Goal: Task Accomplishment & Management: Manage account settings

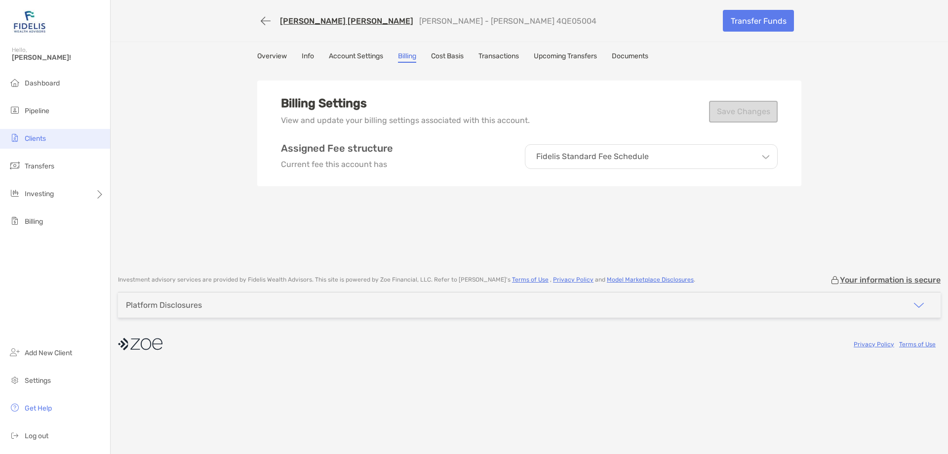
click at [30, 137] on span "Clients" at bounding box center [35, 138] width 21 height 8
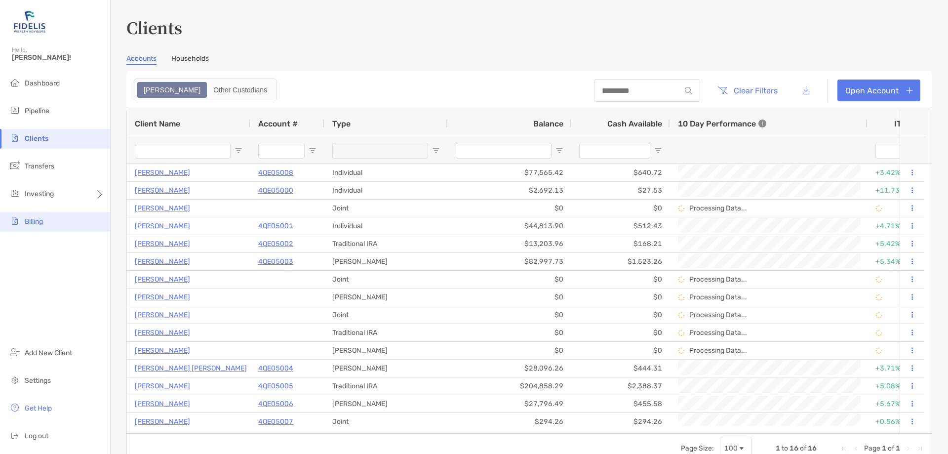
click at [29, 218] on span "Billing" at bounding box center [34, 221] width 18 height 8
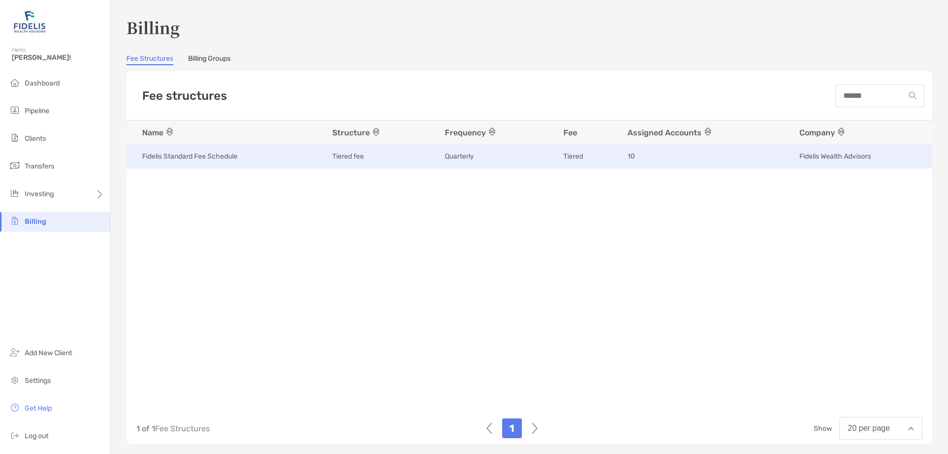
click at [177, 157] on p "Fidelis Standard Fee Schedule" at bounding box center [189, 156] width 95 height 12
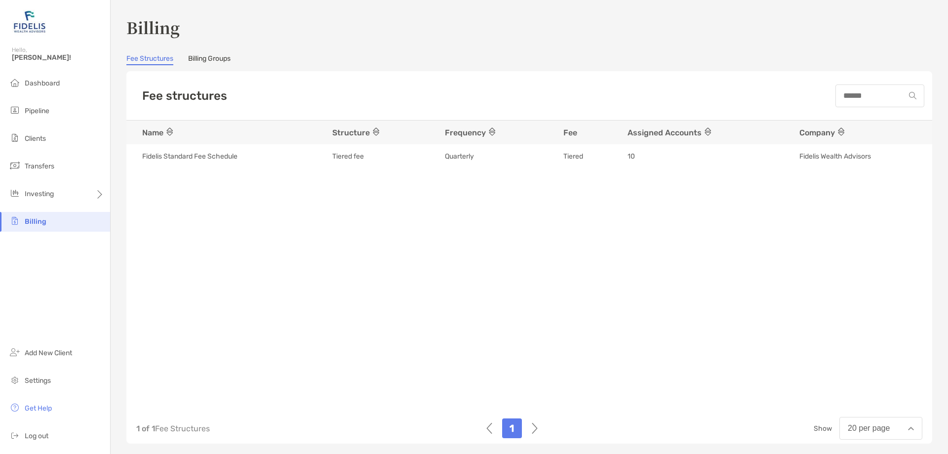
click at [196, 59] on link "Billing Groups" at bounding box center [209, 59] width 42 height 11
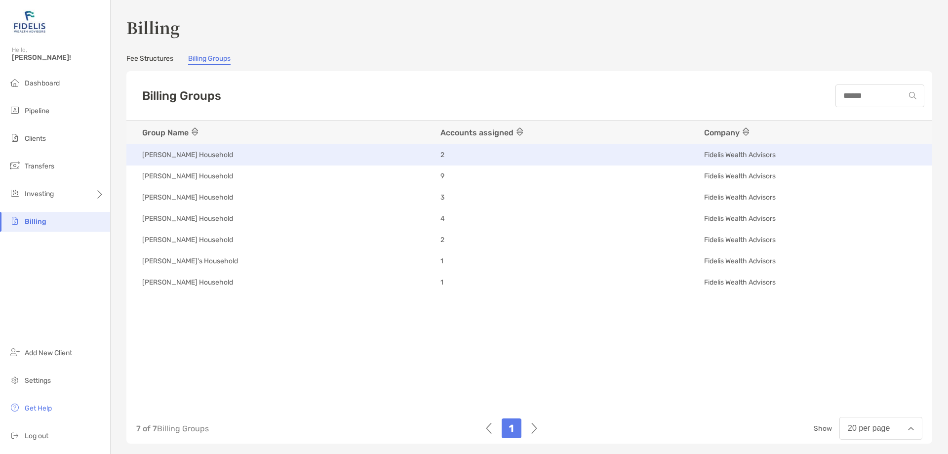
click at [209, 156] on span "[PERSON_NAME] Household" at bounding box center [187, 154] width 91 height 9
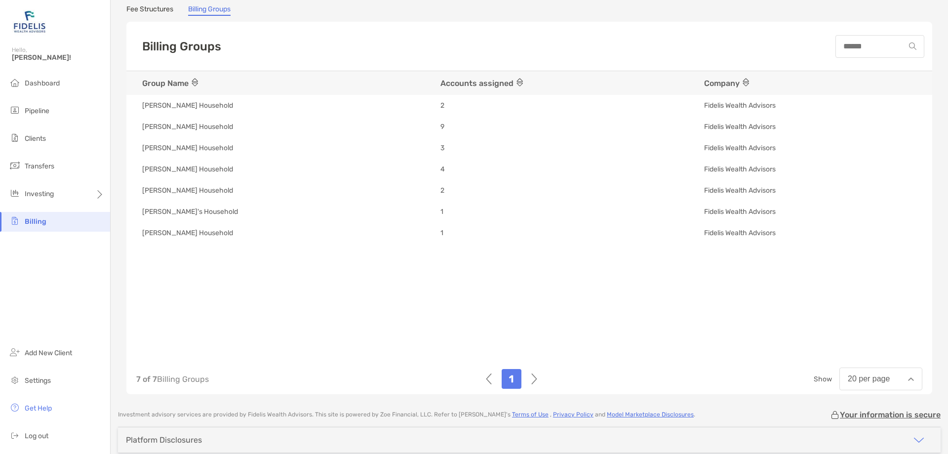
scroll to position [95, 0]
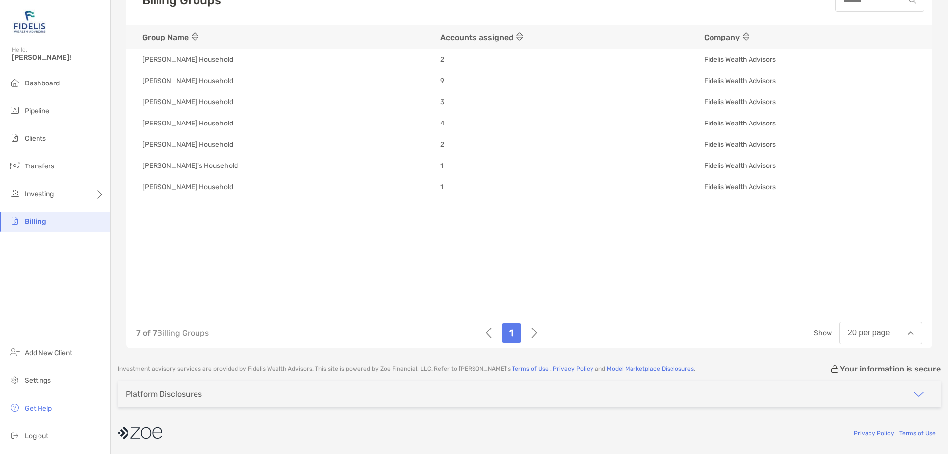
click at [913, 392] on img "button" at bounding box center [919, 394] width 12 height 12
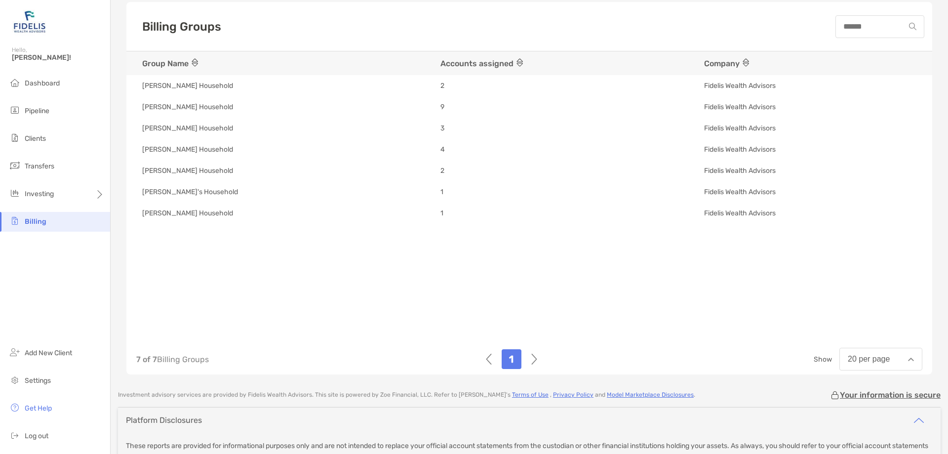
scroll to position [0, 0]
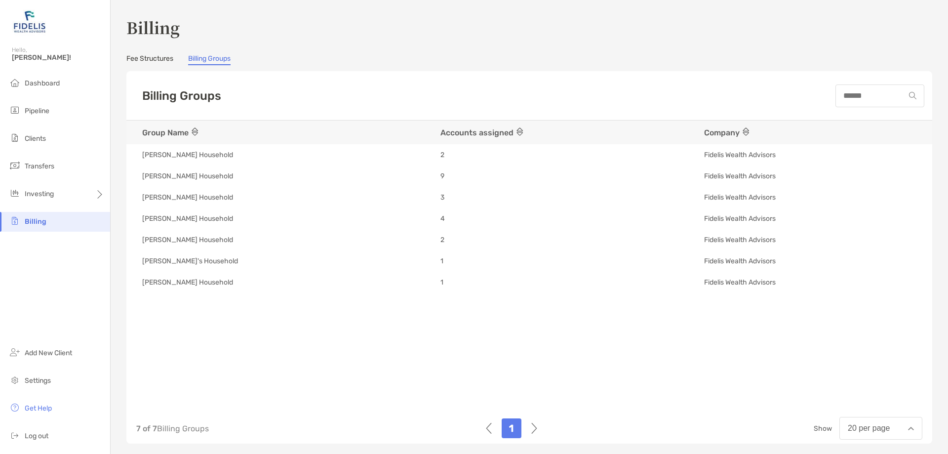
click at [135, 62] on link "Fee Structures" at bounding box center [149, 59] width 47 height 11
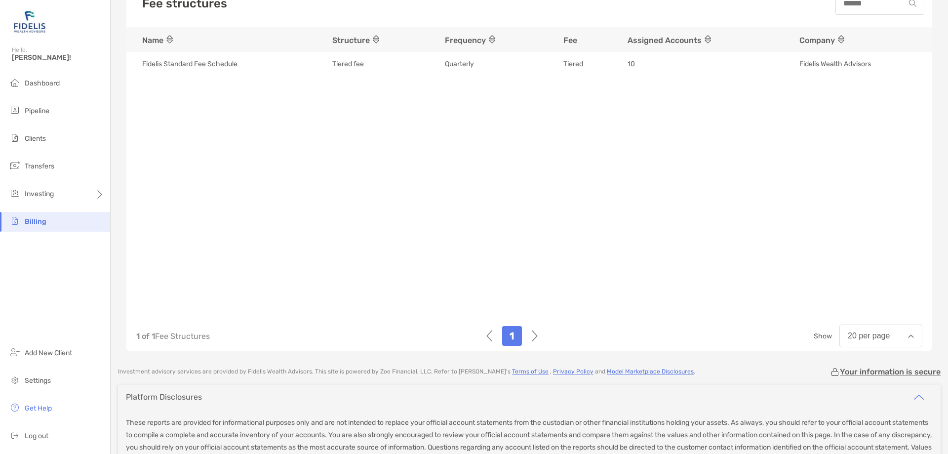
scroll to position [196, 0]
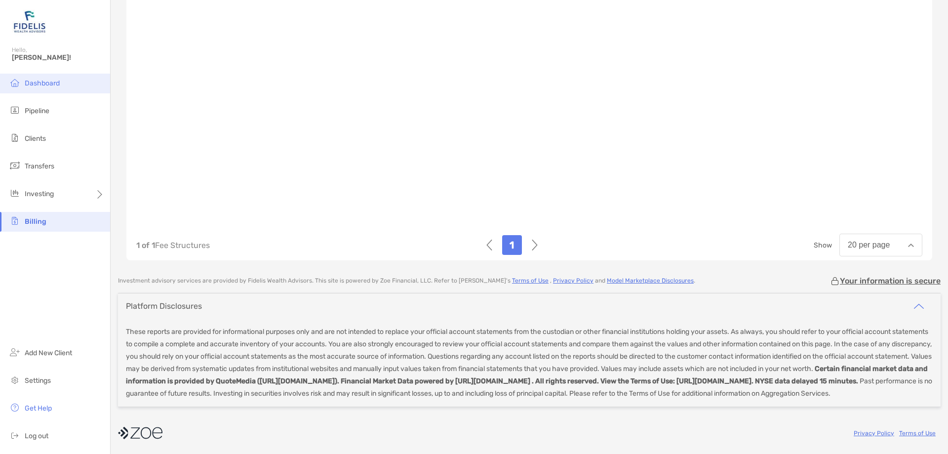
click at [34, 78] on li "Dashboard" at bounding box center [55, 84] width 110 height 20
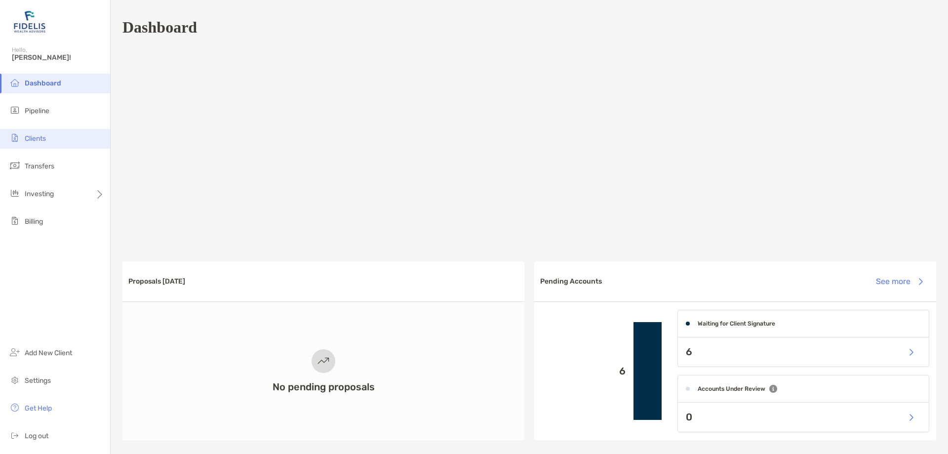
click at [34, 141] on span "Clients" at bounding box center [35, 138] width 21 height 8
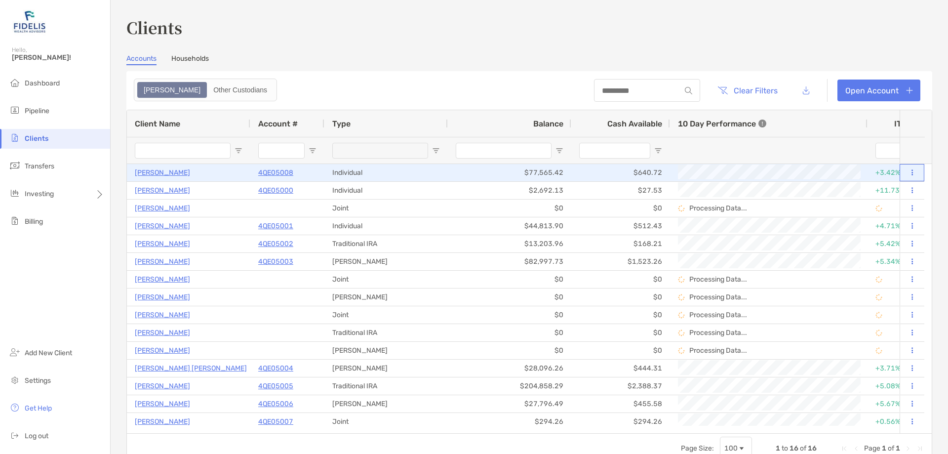
click at [912, 174] on icon at bounding box center [912, 172] width 1 height 6
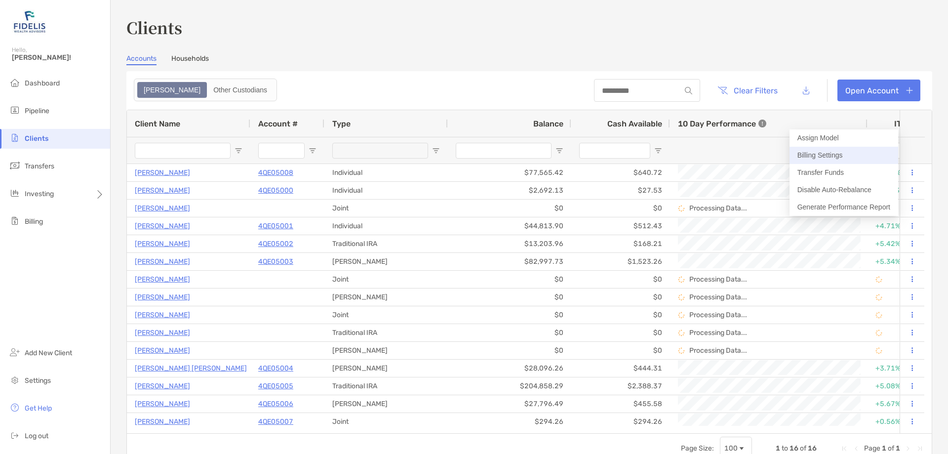
click at [819, 152] on button "Billing Settings" at bounding box center [844, 155] width 109 height 17
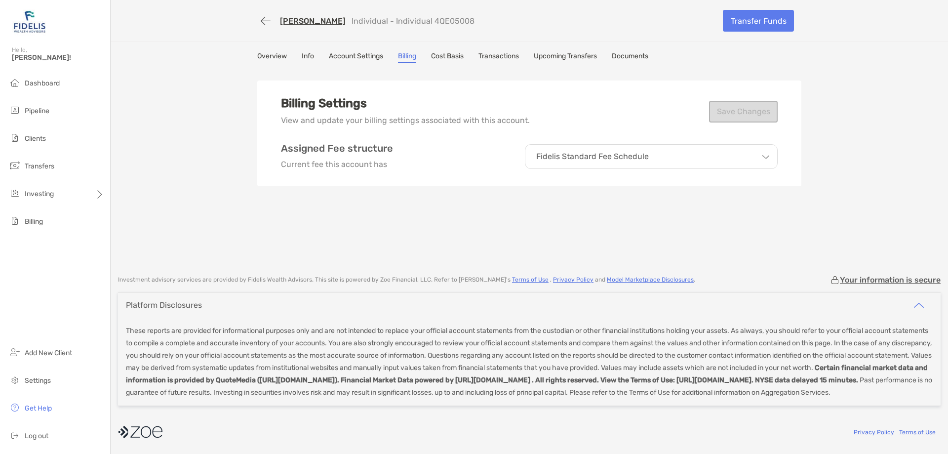
click at [737, 161] on div "Fidelis Standard Fee Schedule" at bounding box center [651, 156] width 253 height 25
click at [357, 57] on link "Account Settings" at bounding box center [356, 57] width 54 height 11
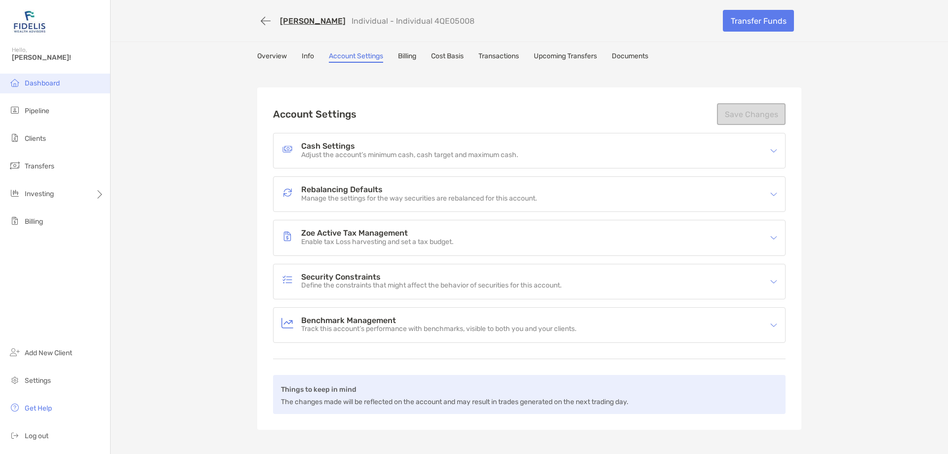
click at [39, 82] on span "Dashboard" at bounding box center [42, 83] width 35 height 8
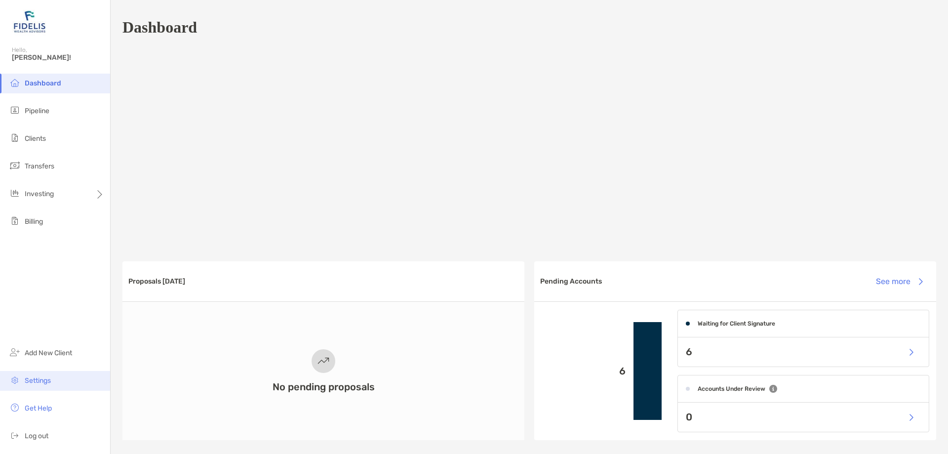
click at [38, 381] on span "Settings" at bounding box center [38, 380] width 26 height 8
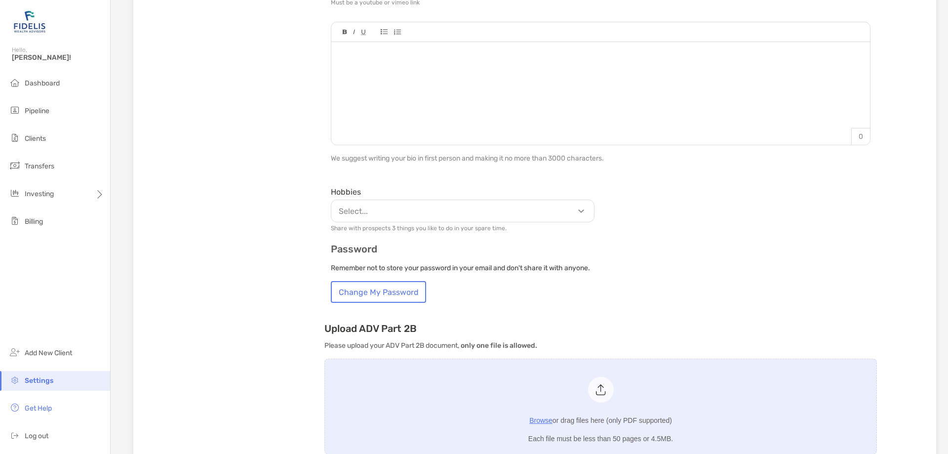
scroll to position [395, 0]
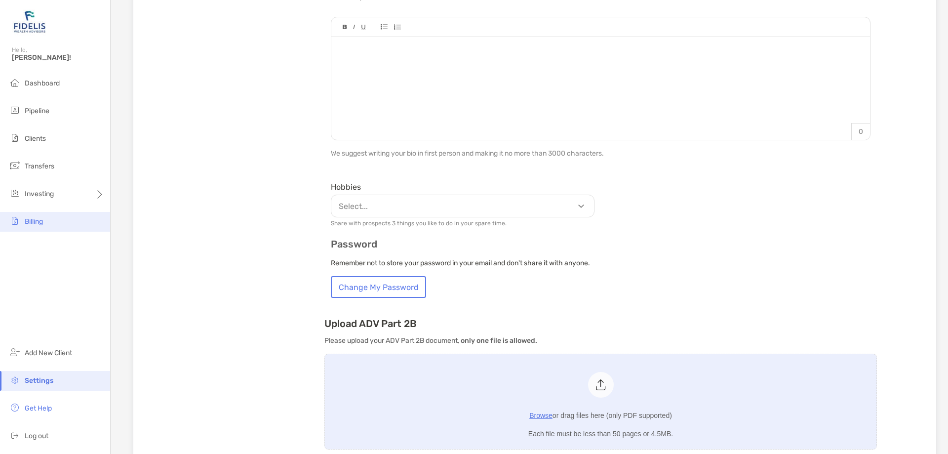
click at [35, 220] on span "Billing" at bounding box center [34, 221] width 18 height 8
